Goal: Information Seeking & Learning: Learn about a topic

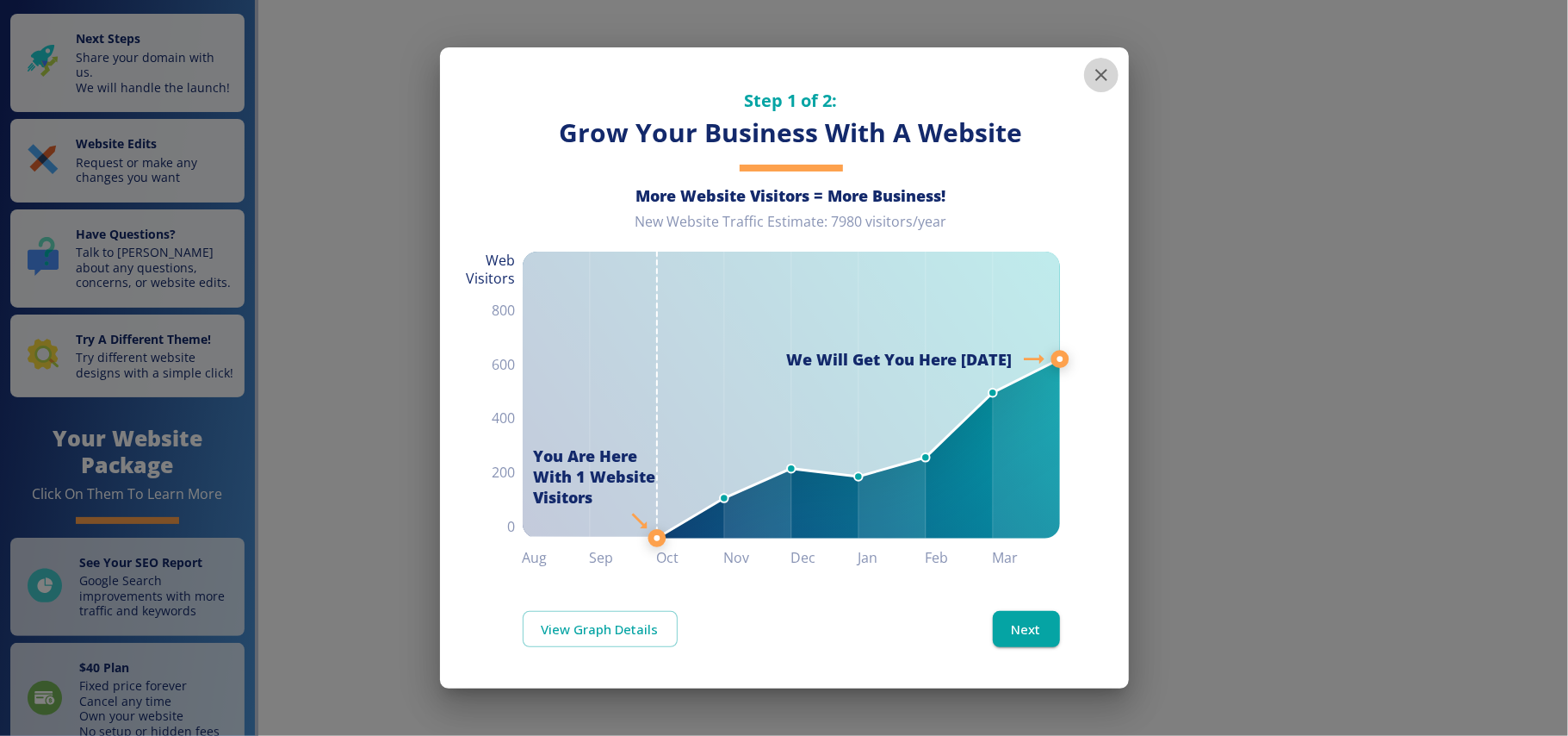
drag, startPoint x: 1104, startPoint y: 71, endPoint x: 1086, endPoint y: 126, distance: 57.9
click at [1104, 71] on icon "button" at bounding box center [1101, 75] width 12 height 12
